Goal: Task Accomplishment & Management: Complete application form

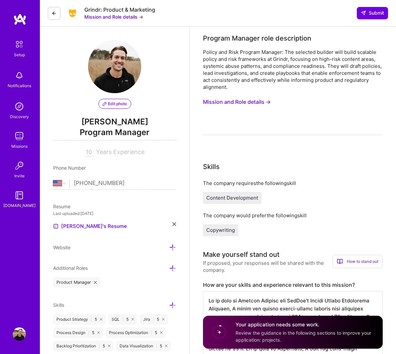
select select "US"
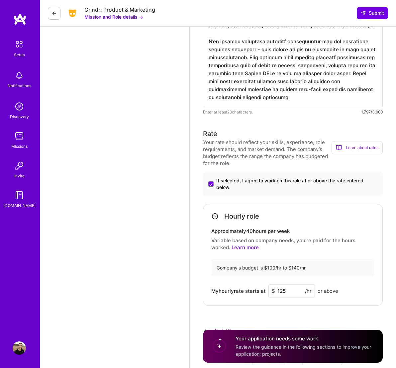
scroll to position [653, 0]
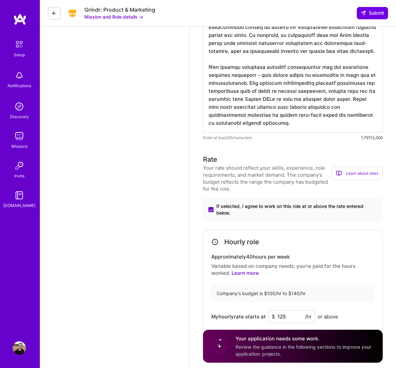
click at [53, 15] on icon at bounding box center [54, 13] width 5 height 5
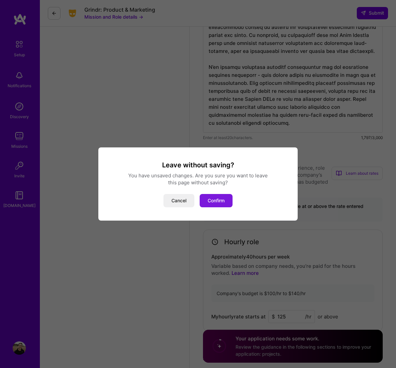
click at [207, 199] on button "Confirm" at bounding box center [216, 200] width 33 height 13
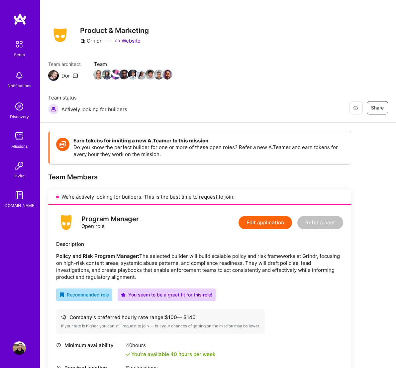
click at [18, 48] on img at bounding box center [19, 44] width 14 height 14
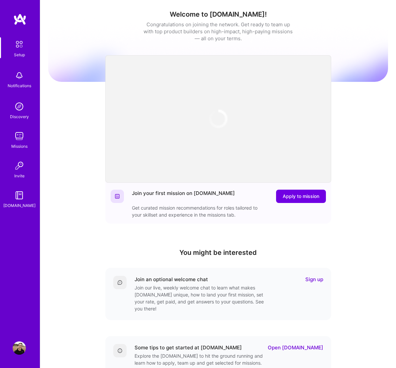
click at [20, 79] on img at bounding box center [19, 75] width 13 height 13
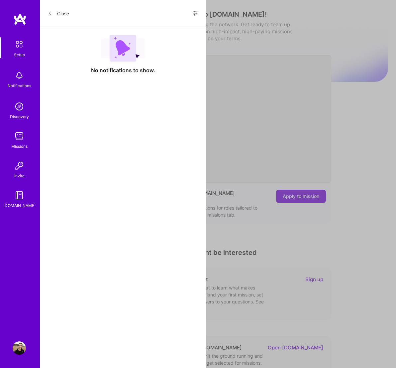
click at [194, 14] on icon at bounding box center [195, 13] width 5 height 5
click at [153, 29] on span "Show all notifications" at bounding box center [149, 27] width 46 height 7
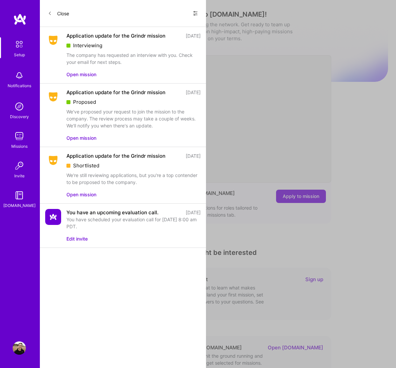
click at [77, 76] on button "Open mission" at bounding box center [81, 74] width 30 height 7
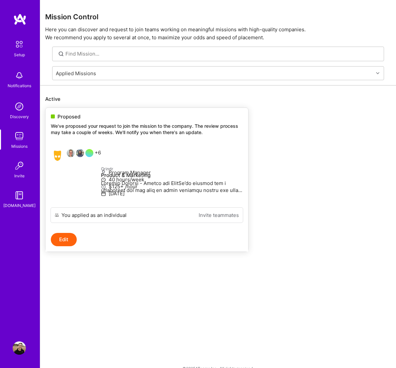
click at [97, 154] on div "+6" at bounding box center [76, 155] width 50 height 13
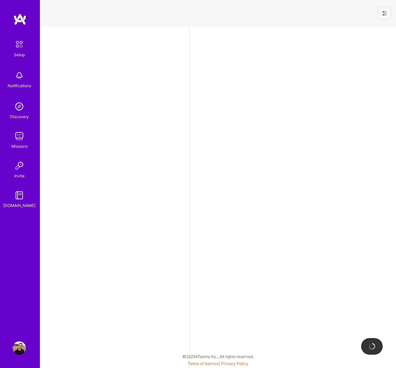
select select "US"
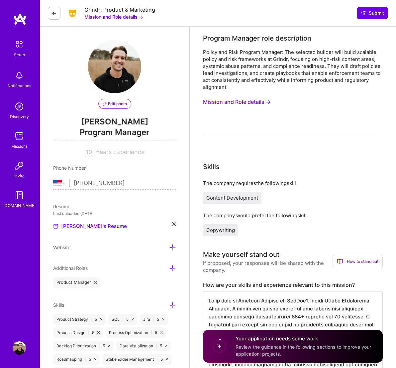
click at [111, 15] on button "Mission and Role details →" at bounding box center [113, 16] width 59 height 7
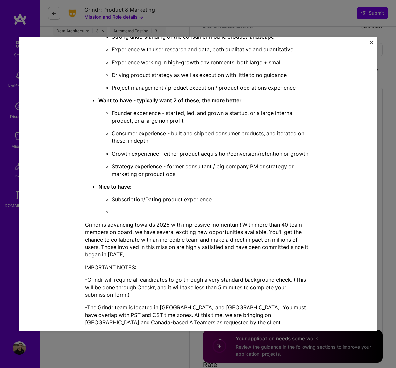
scroll to position [448, 0]
click at [372, 43] on img "Close" at bounding box center [371, 42] width 3 height 3
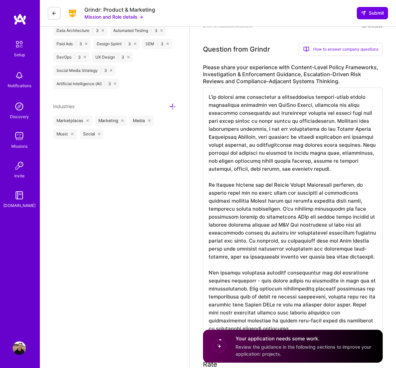
click at [16, 45] on img at bounding box center [19, 44] width 14 height 14
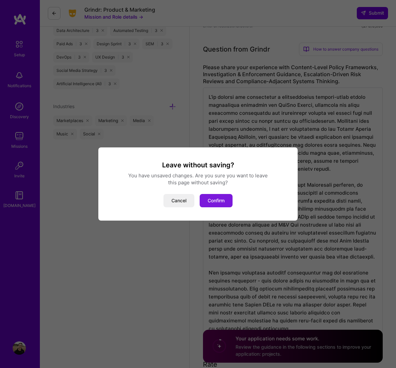
click at [216, 200] on button "Confirm" at bounding box center [216, 200] width 33 height 13
